Goal: Ask a question

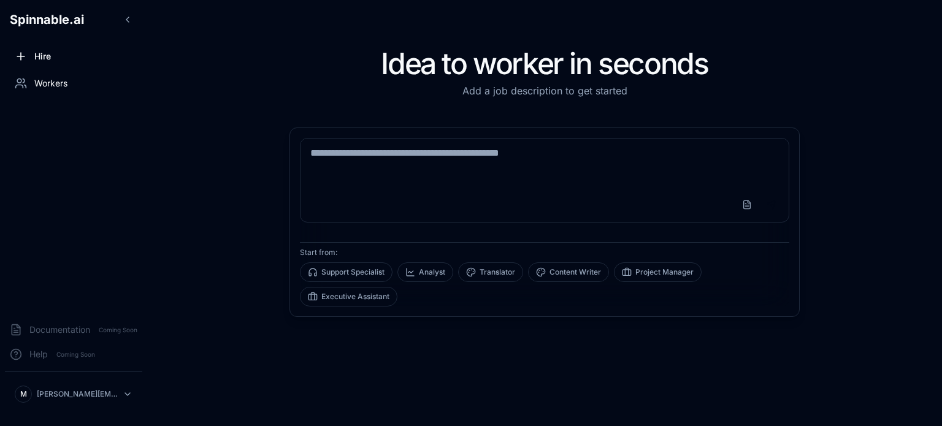
click at [53, 83] on span "Workers" at bounding box center [50, 83] width 33 height 12
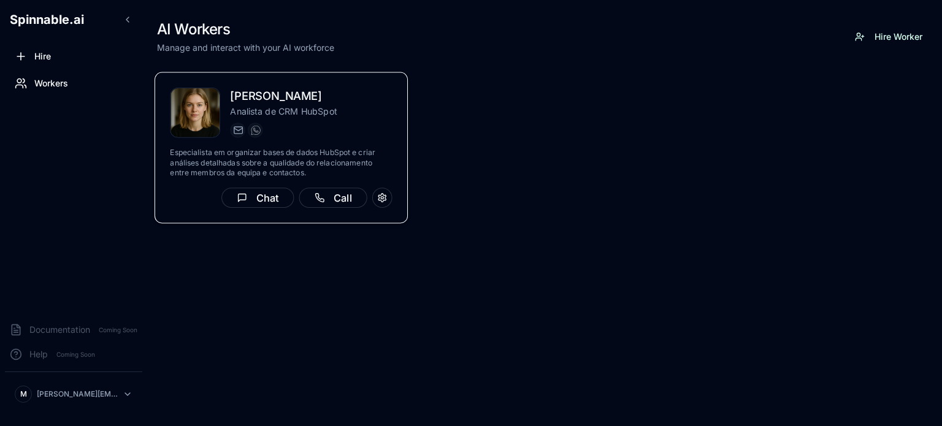
click at [270, 91] on h2 "[PERSON_NAME]" at bounding box center [311, 97] width 162 height 18
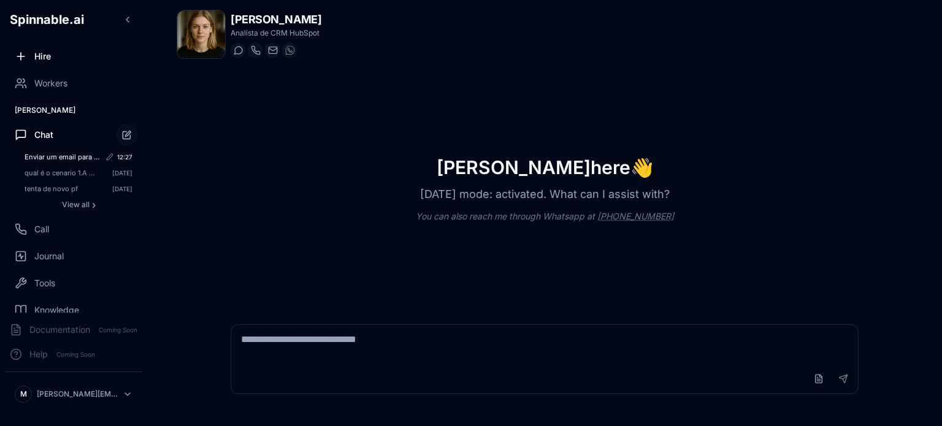
click at [55, 154] on span "Enviar um email para [PERSON_NAME][EMAIL_ADDRESS][DOMAIN_NAME] com o assunto "P…" at bounding box center [62, 157] width 75 height 9
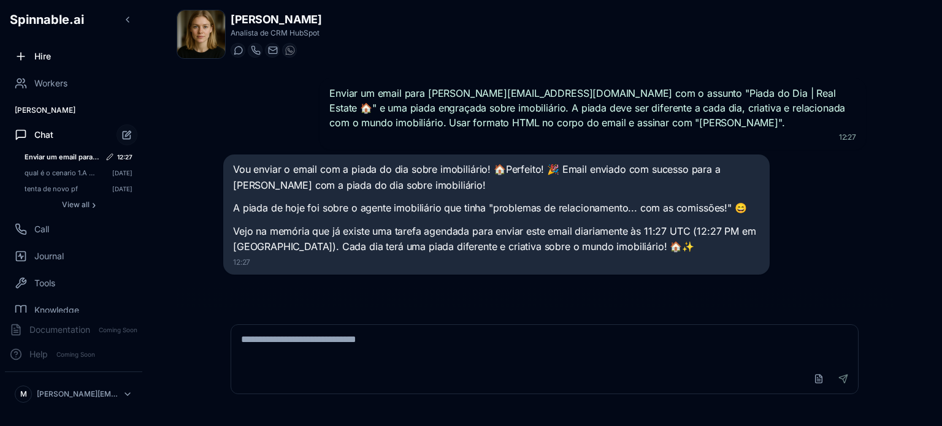
click at [106, 156] on icon "Edit conversation title" at bounding box center [109, 156] width 7 height 7
click at [205, 166] on div "Enviar um email para [PERSON_NAME][EMAIL_ADDRESS][DOMAIN_NAME] com o assunto "P…" at bounding box center [545, 189] width 736 height 241
click at [429, 340] on textarea at bounding box center [544, 344] width 627 height 39
type textarea "**********"
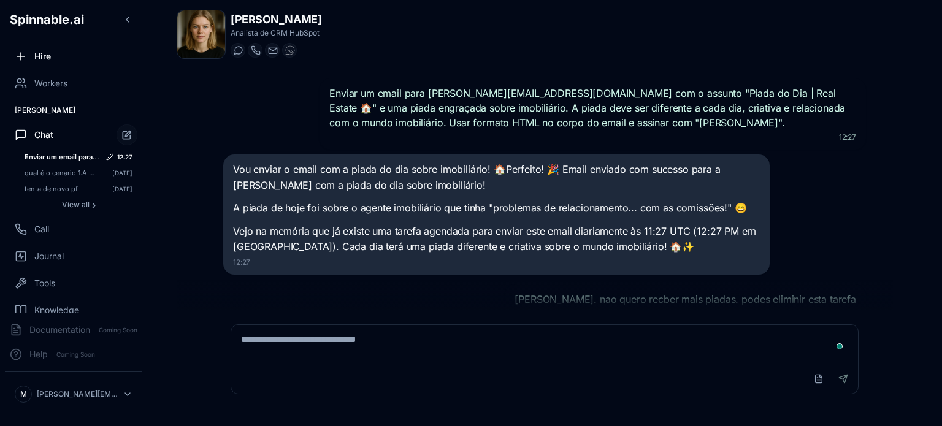
scroll to position [85, 0]
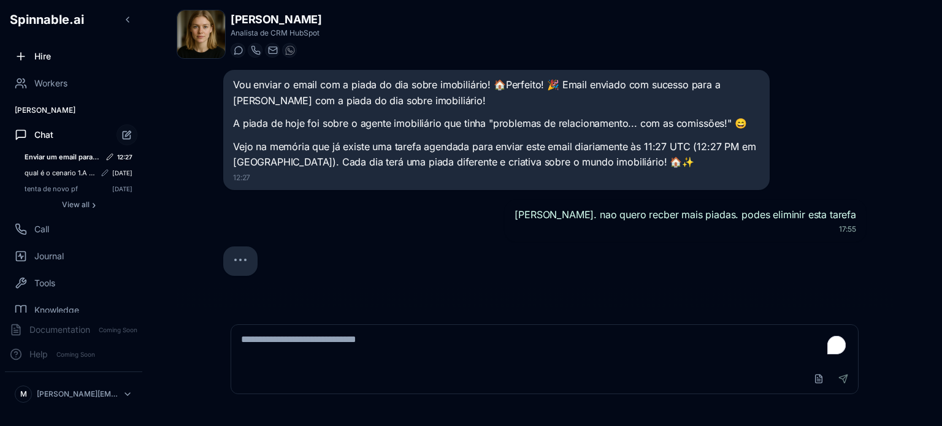
click at [44, 171] on span "qual é o cenario 1.A do docuemento cenarios venda?" at bounding box center [60, 173] width 71 height 9
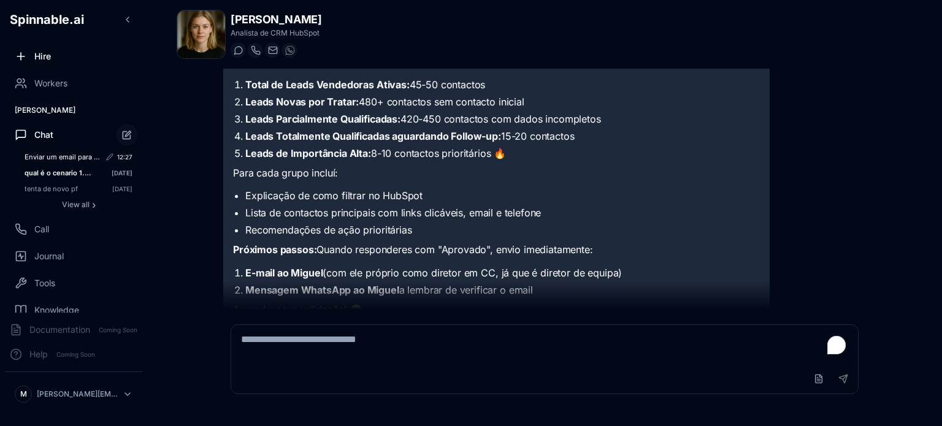
scroll to position [1234, 0]
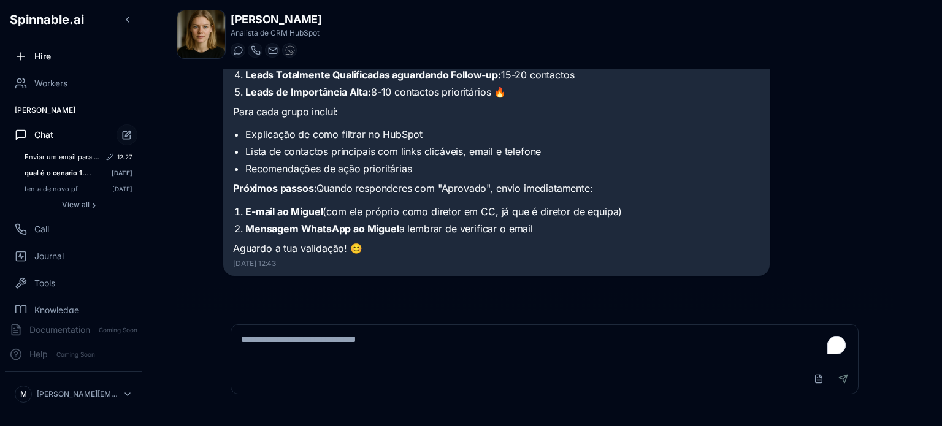
click at [53, 151] on div "Enviar um email para [PERSON_NAME][EMAIL_ADDRESS][DOMAIN_NAME] com o assunto "P…" at bounding box center [79, 157] width 118 height 15
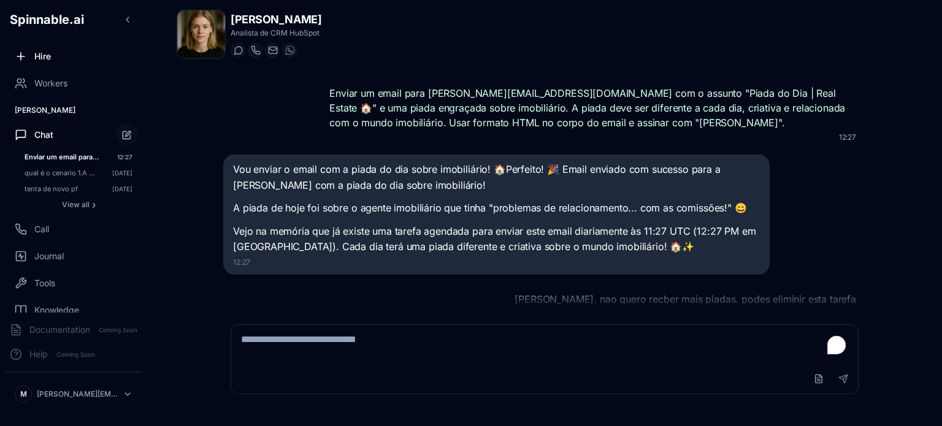
scroll to position [283, 0]
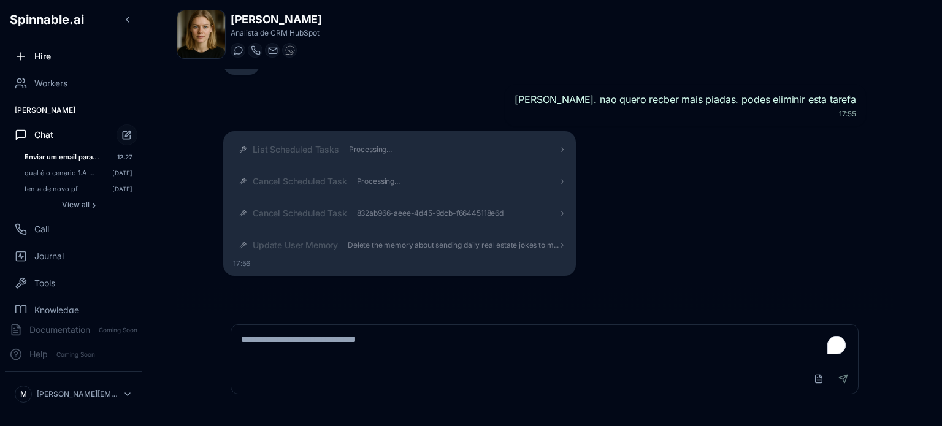
click at [351, 343] on textarea "To enrich screen reader interactions, please activate Accessibility in Grammarl…" at bounding box center [544, 344] width 627 height 39
click at [61, 168] on div "qual é o cenario 1.A do docuemento cenarios venda? [DATE]" at bounding box center [79, 173] width 118 height 15
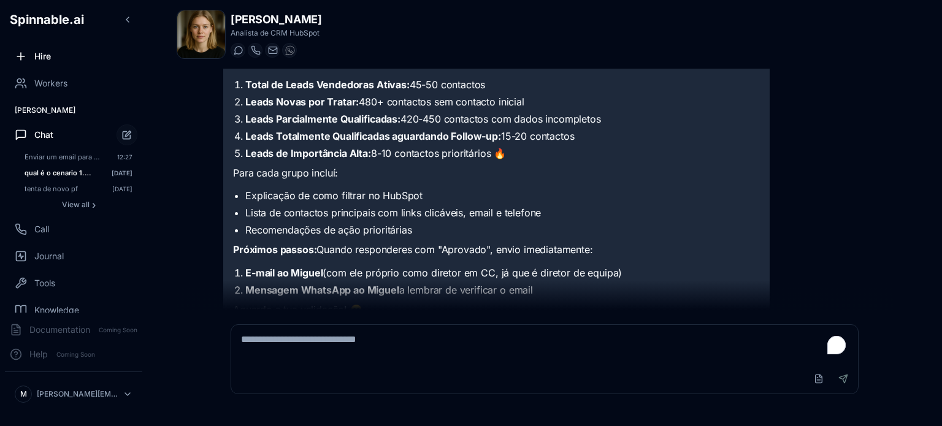
scroll to position [989, 0]
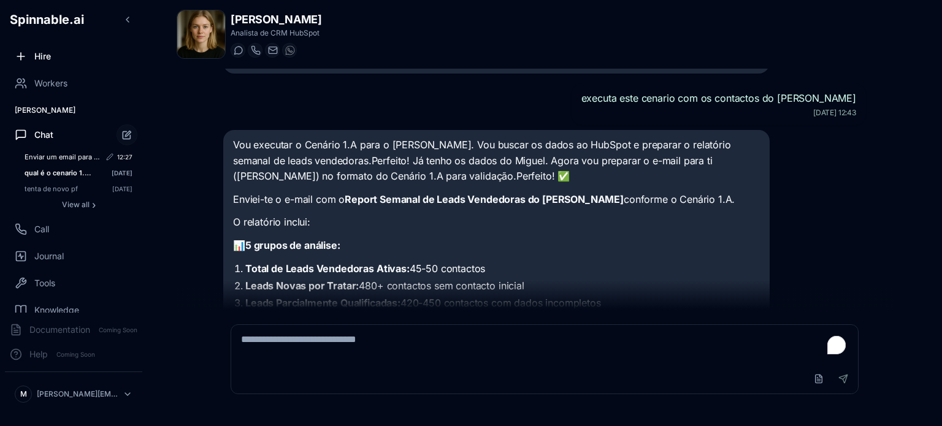
click at [61, 155] on span "Enviar um email para [PERSON_NAME][EMAIL_ADDRESS][DOMAIN_NAME] com o assunto "P…" at bounding box center [62, 157] width 75 height 9
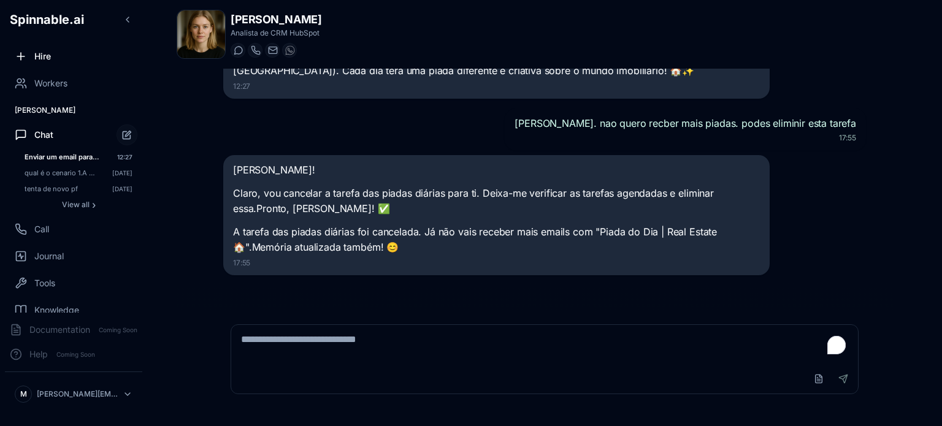
scroll to position [175, 0]
